Goal: Task Accomplishment & Management: Complete application form

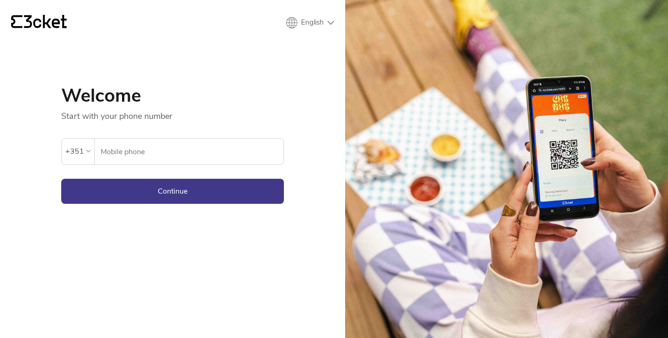
click at [212, 157] on input "Mobile phone" at bounding box center [191, 152] width 183 height 26
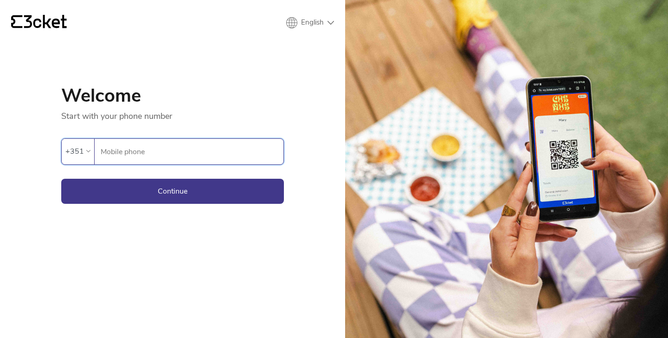
paste input "913460893"
type input "913460893"
click at [88, 190] on button "Continue" at bounding box center [172, 191] width 223 height 25
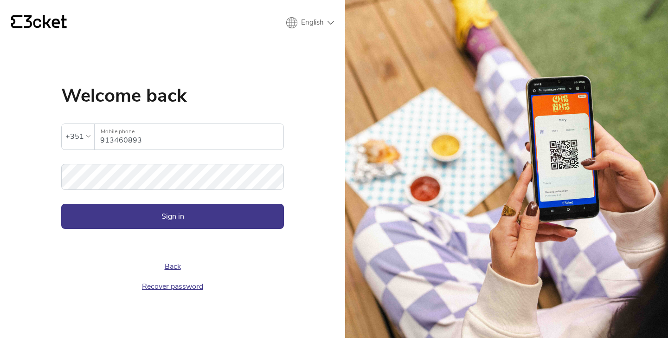
click at [114, 259] on div "Back Recover password" at bounding box center [172, 262] width 223 height 67
click at [10, 232] on div "{' '} English English Português Español Welcome back The inserted password is i…" at bounding box center [172, 169] width 345 height 338
click at [116, 220] on button "Sign in" at bounding box center [172, 216] width 223 height 25
